Goal: Navigation & Orientation: Find specific page/section

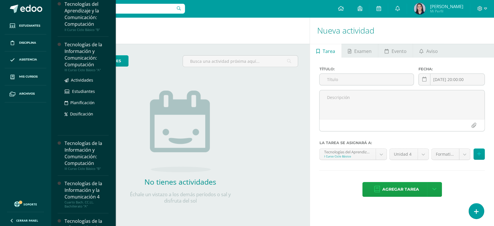
scroll to position [112, 0]
